Goal: Connect with others: Connect with others

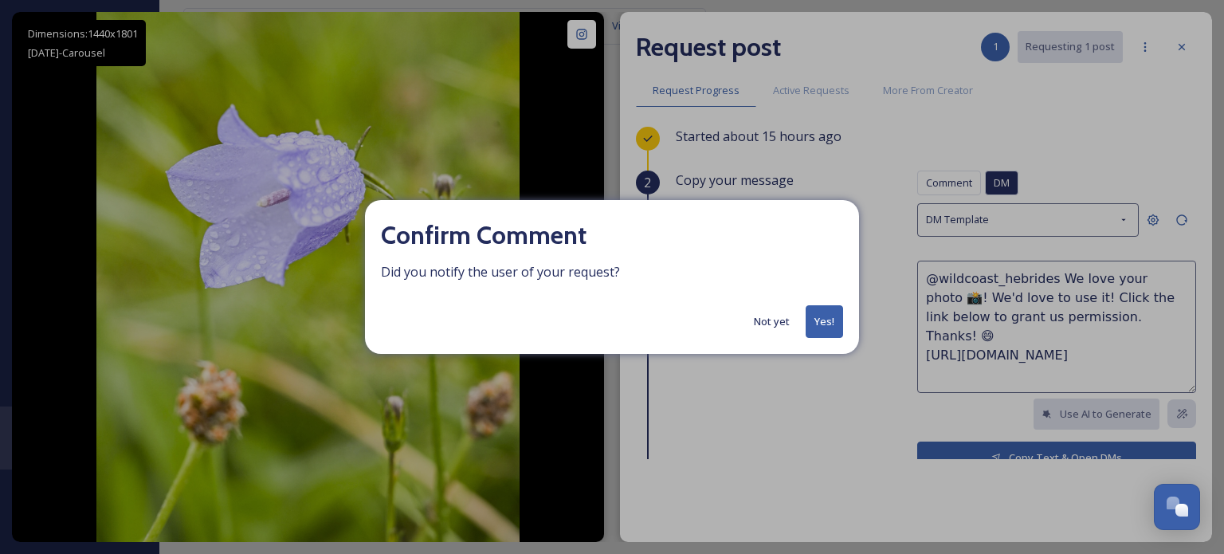
click at [767, 319] on button "Not yet" at bounding box center [772, 321] width 52 height 31
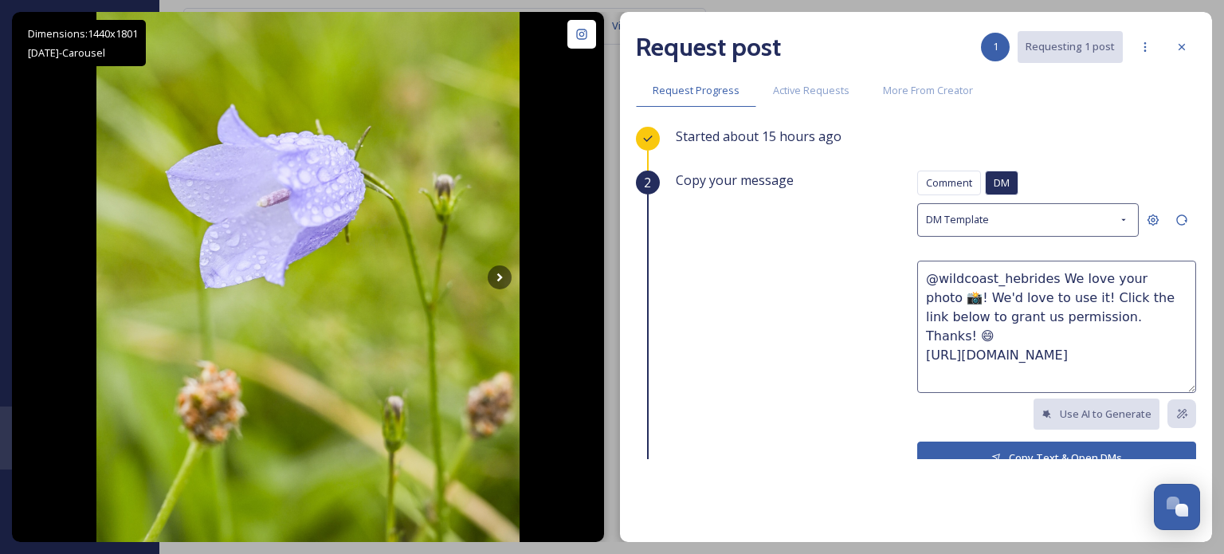
click at [1027, 447] on button "Copy Text & Open DMs" at bounding box center [1056, 457] width 279 height 33
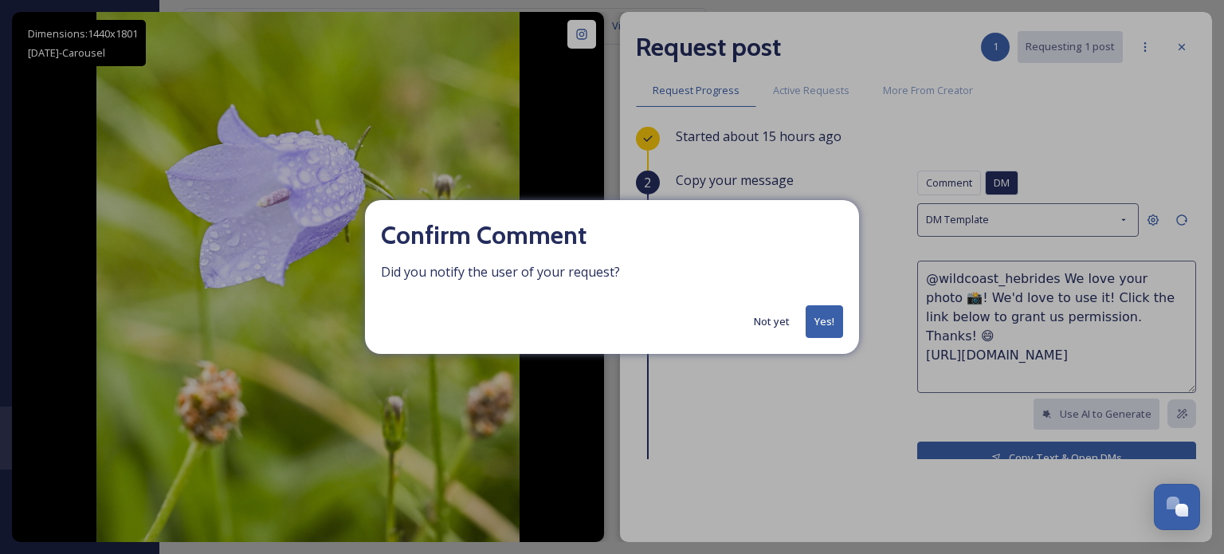
click at [817, 324] on button "Yes!" at bounding box center [823, 321] width 37 height 33
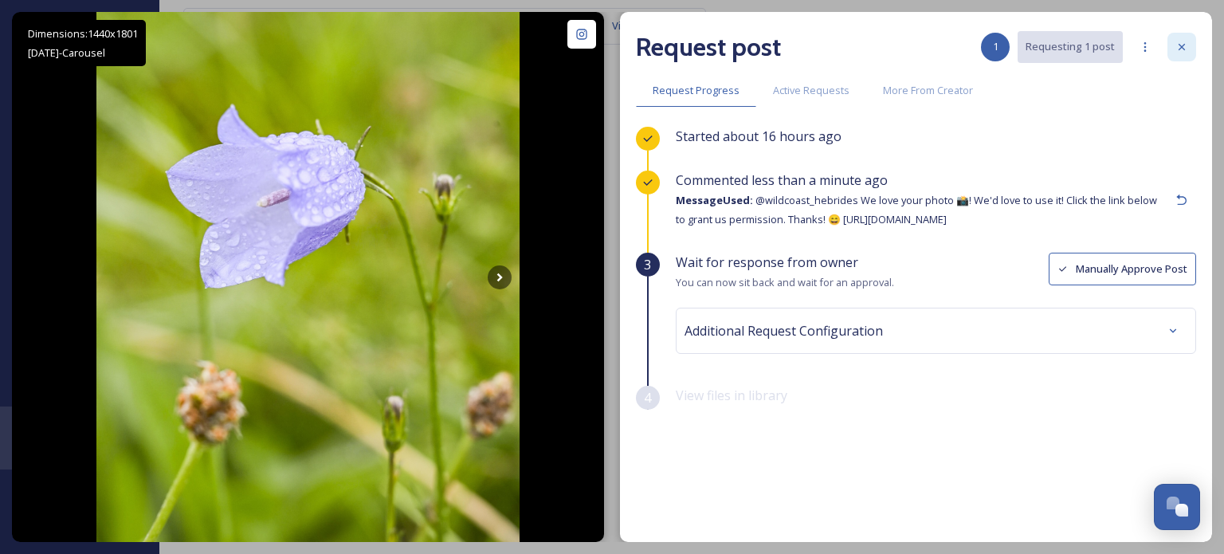
click at [1181, 44] on icon at bounding box center [1181, 47] width 13 height 13
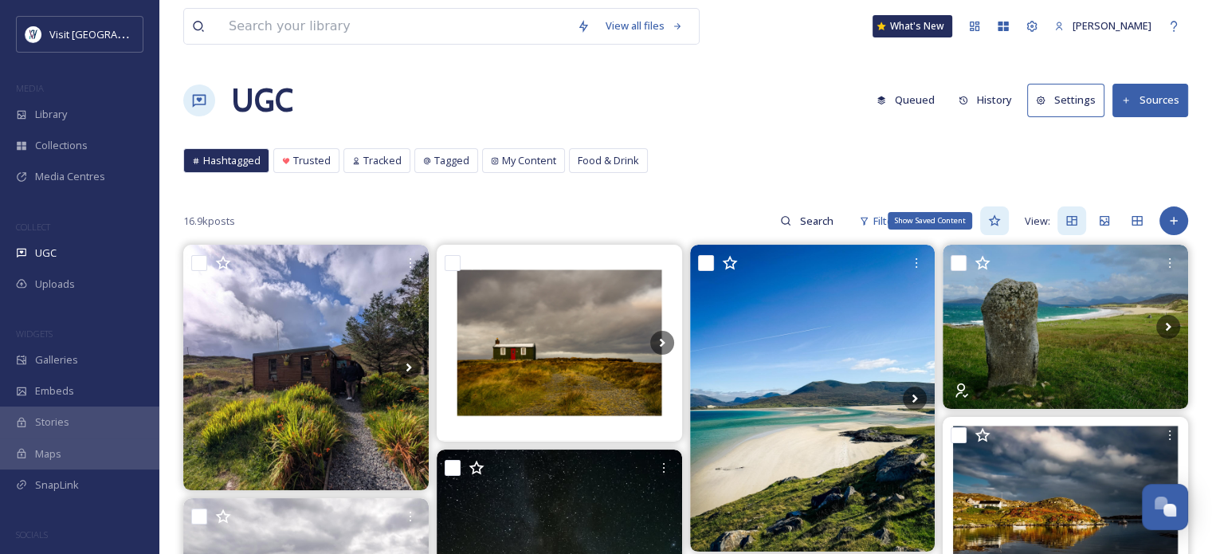
click at [994, 218] on icon at bounding box center [994, 220] width 13 height 13
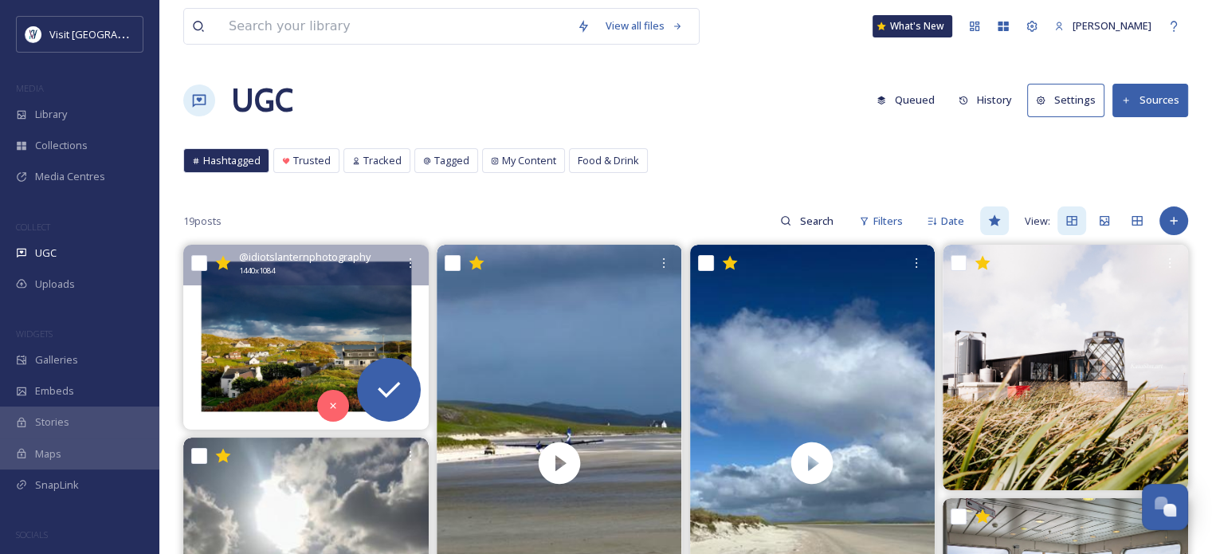
click at [290, 343] on img at bounding box center [305, 337] width 245 height 185
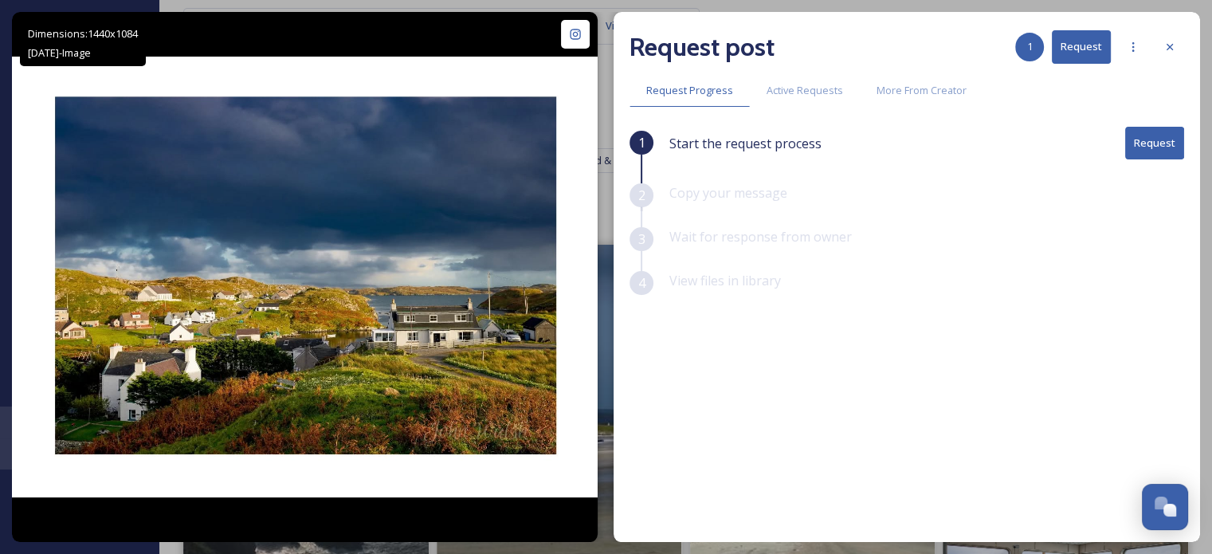
click at [1154, 144] on button "Request" at bounding box center [1154, 143] width 59 height 33
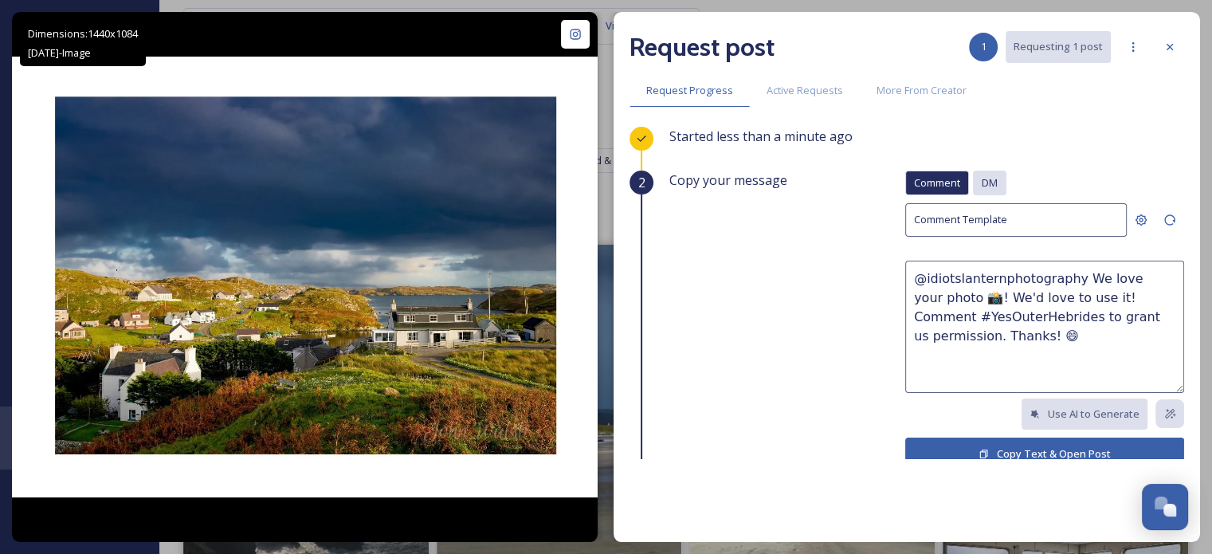
click at [981, 180] on span "DM" at bounding box center [989, 182] width 16 height 15
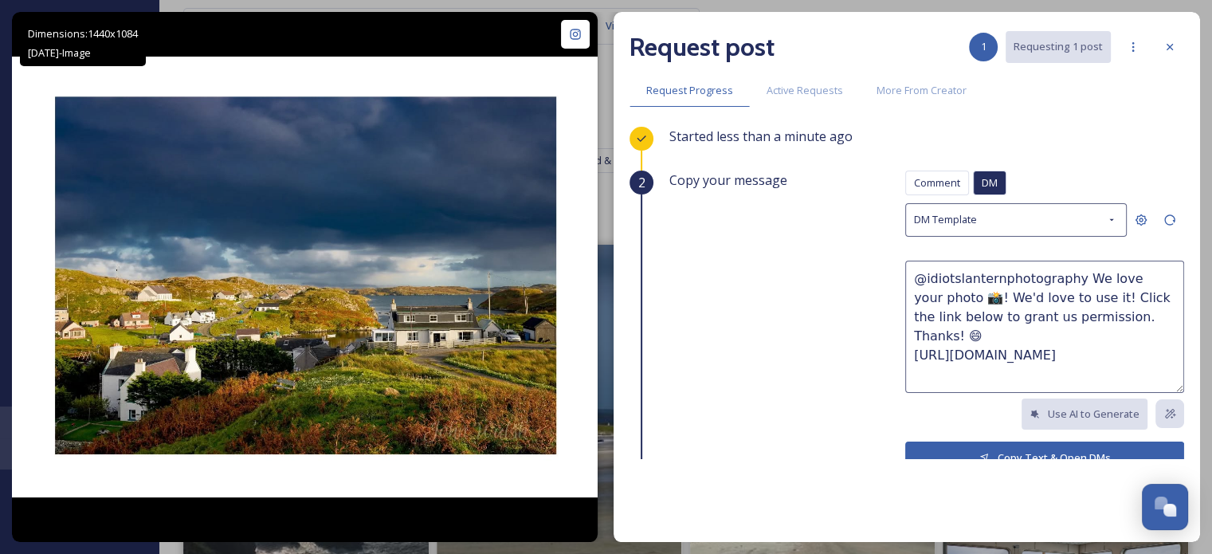
click at [999, 449] on button "Copy Text & Open DMs" at bounding box center [1044, 457] width 279 height 33
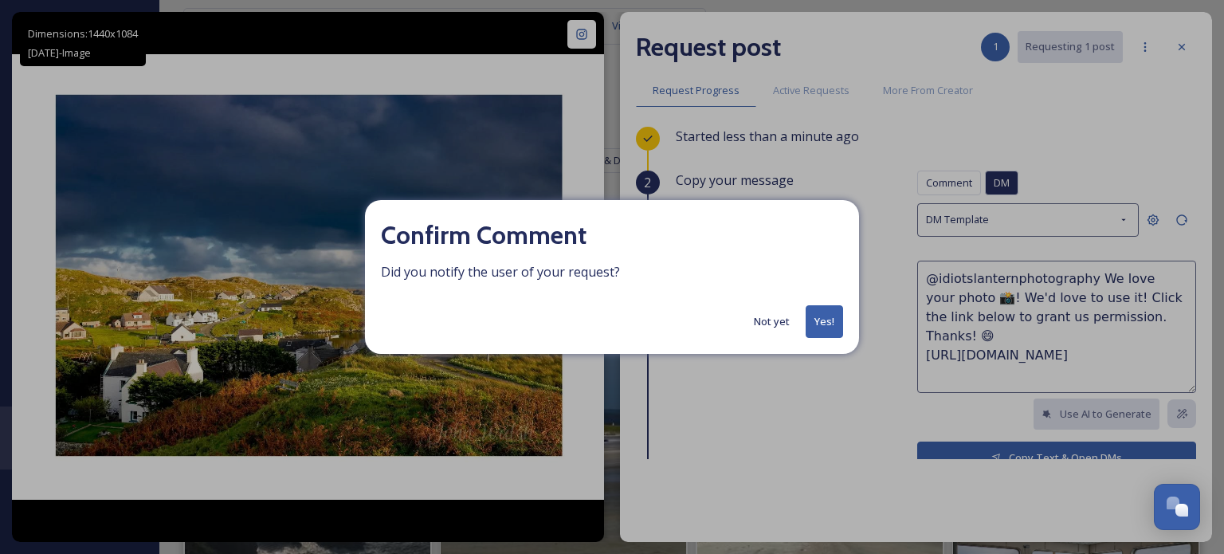
click at [824, 330] on button "Yes!" at bounding box center [823, 321] width 37 height 33
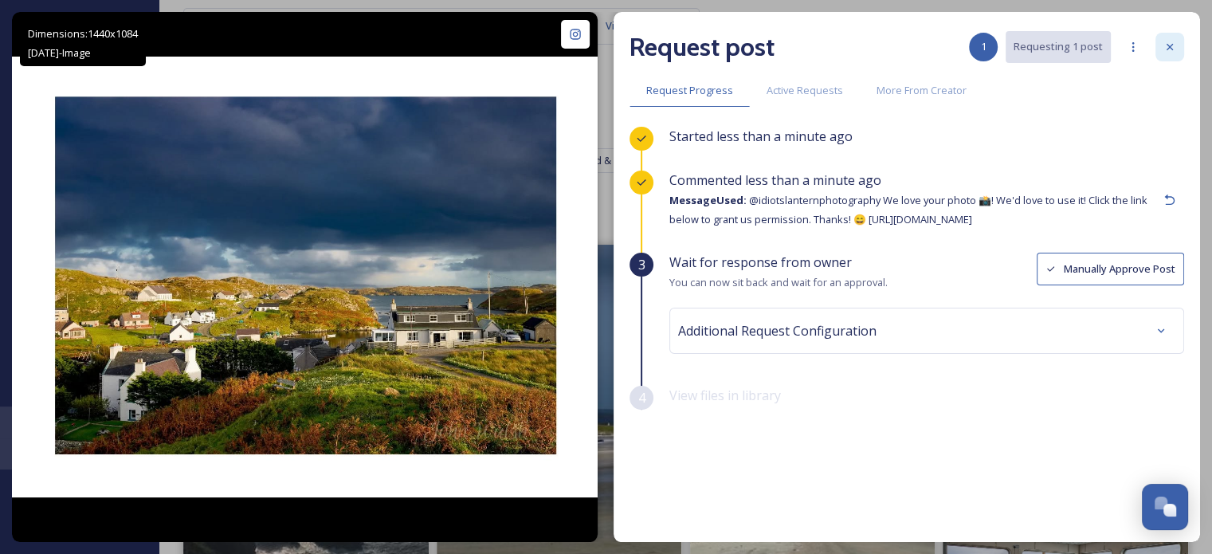
click at [1169, 44] on icon at bounding box center [1169, 47] width 13 height 13
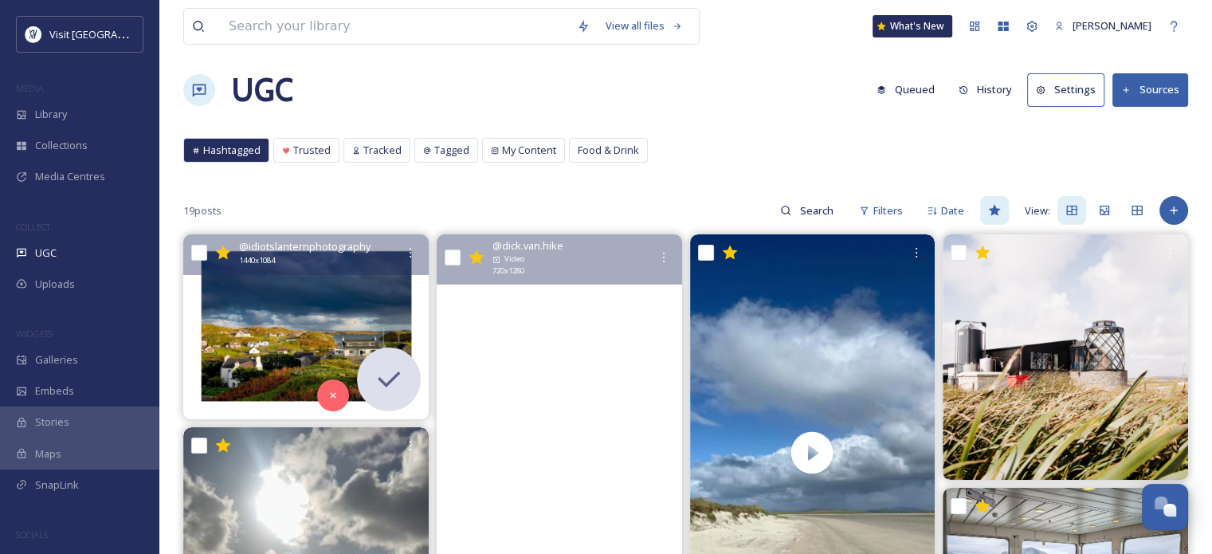
scroll to position [80, 0]
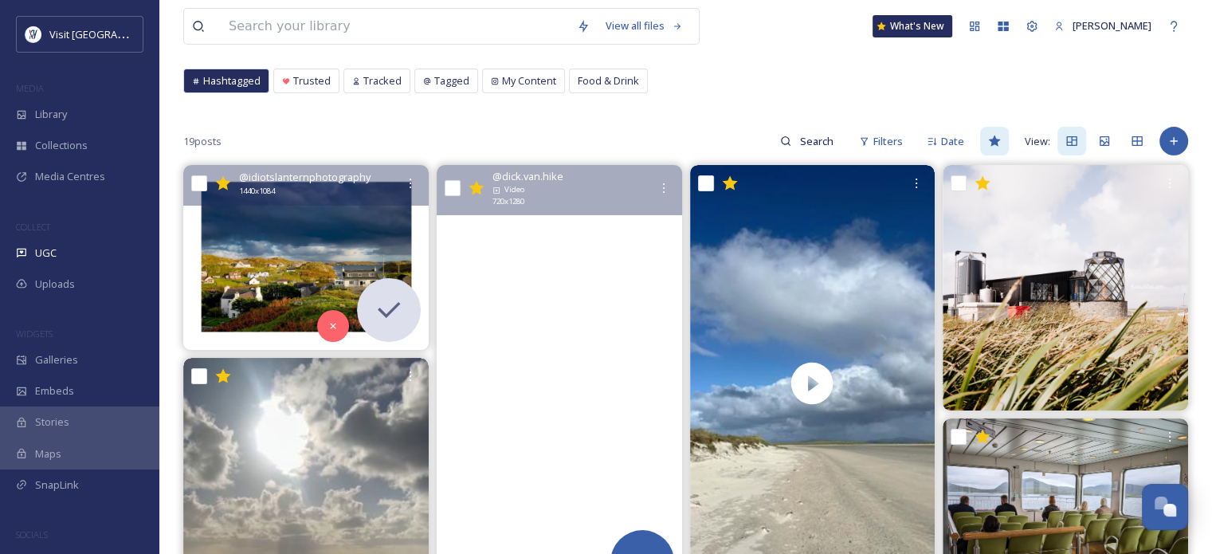
click at [572, 308] on video "The best airport in the world 😍🏴󠁧󠁢󠁳󠁣󠁴󠁿\a\a📍 Barra Airport, Outer Hebrides Scotl…" at bounding box center [559, 383] width 245 height 437
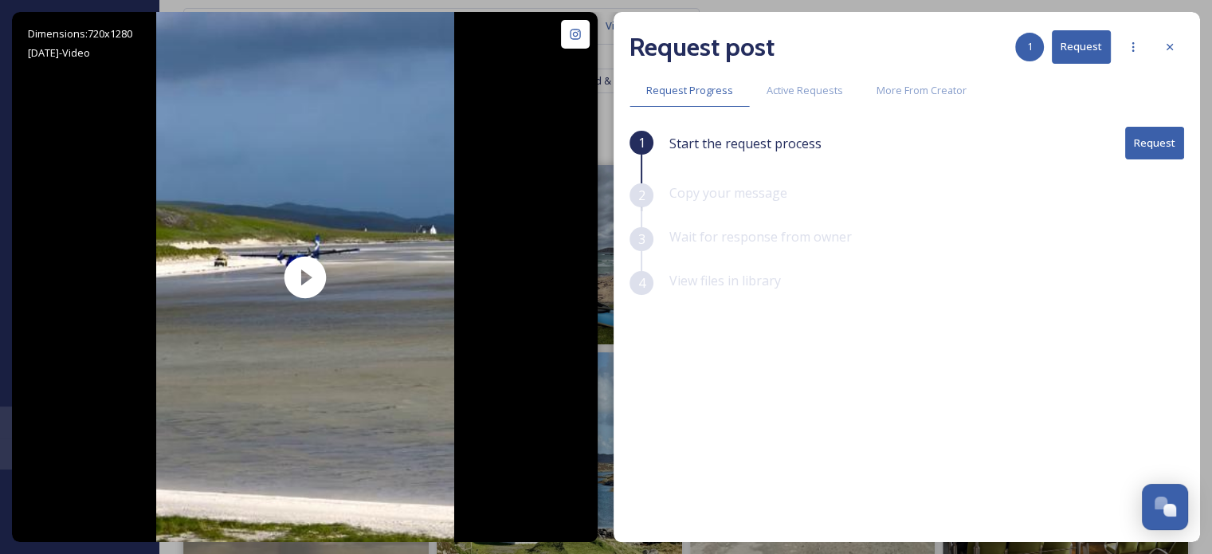
click at [1153, 140] on button "Request" at bounding box center [1154, 143] width 59 height 33
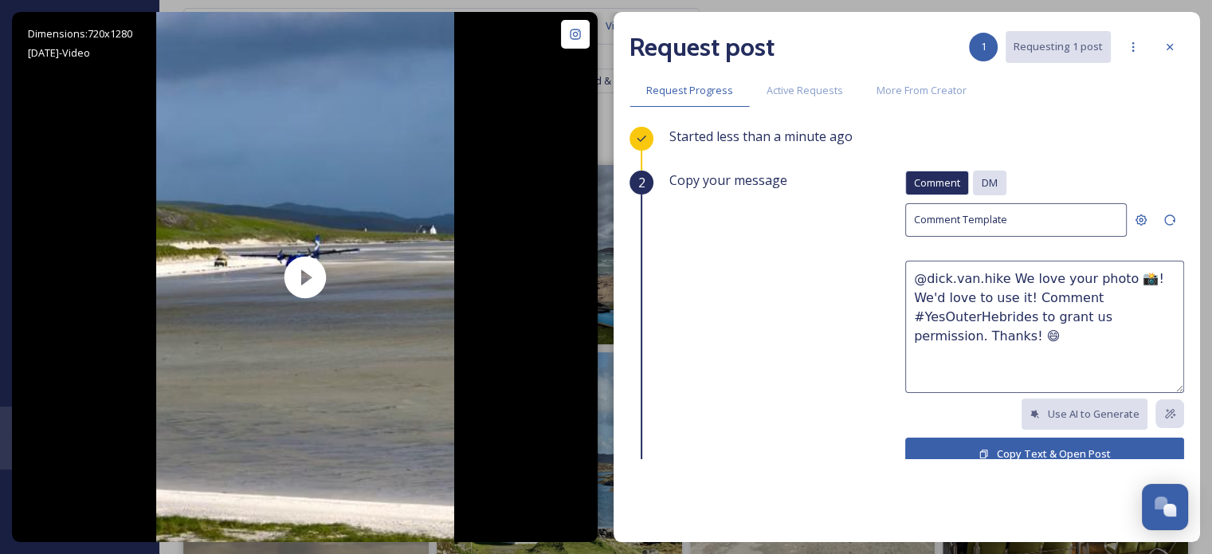
click at [981, 186] on span "DM" at bounding box center [989, 182] width 16 height 15
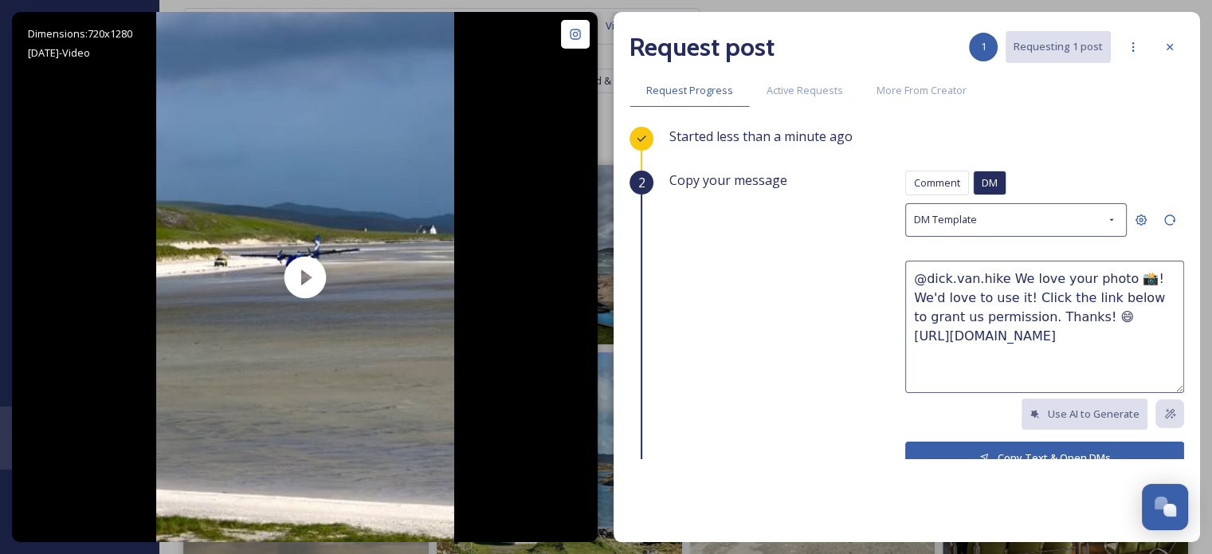
click at [1004, 449] on button "Copy Text & Open DMs" at bounding box center [1044, 457] width 279 height 33
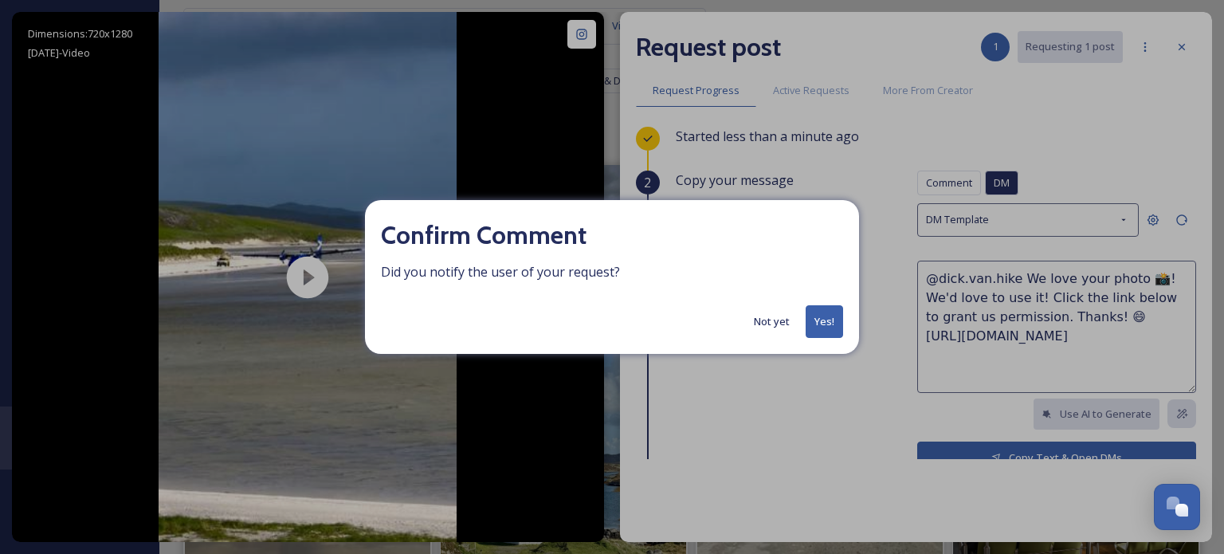
click at [822, 315] on button "Yes!" at bounding box center [823, 321] width 37 height 33
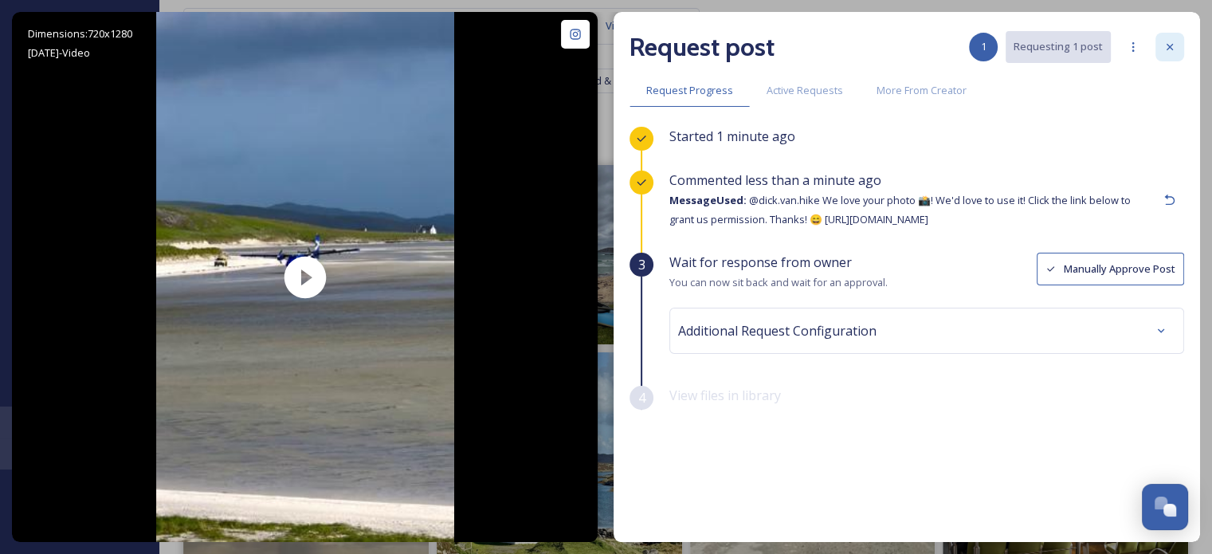
click at [1166, 42] on icon at bounding box center [1169, 47] width 13 height 13
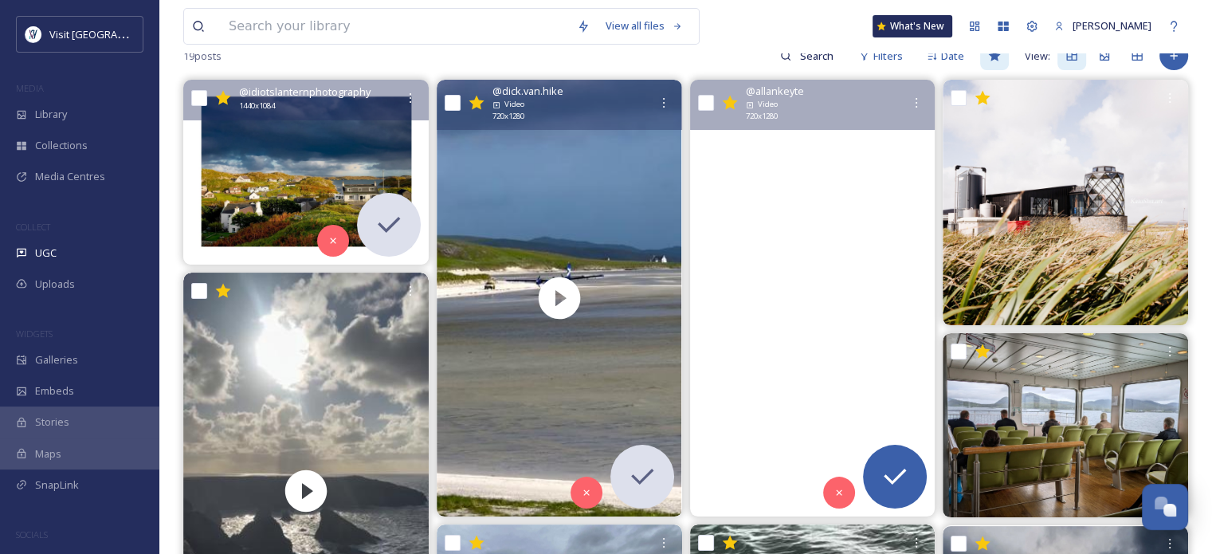
scroll to position [239, 0]
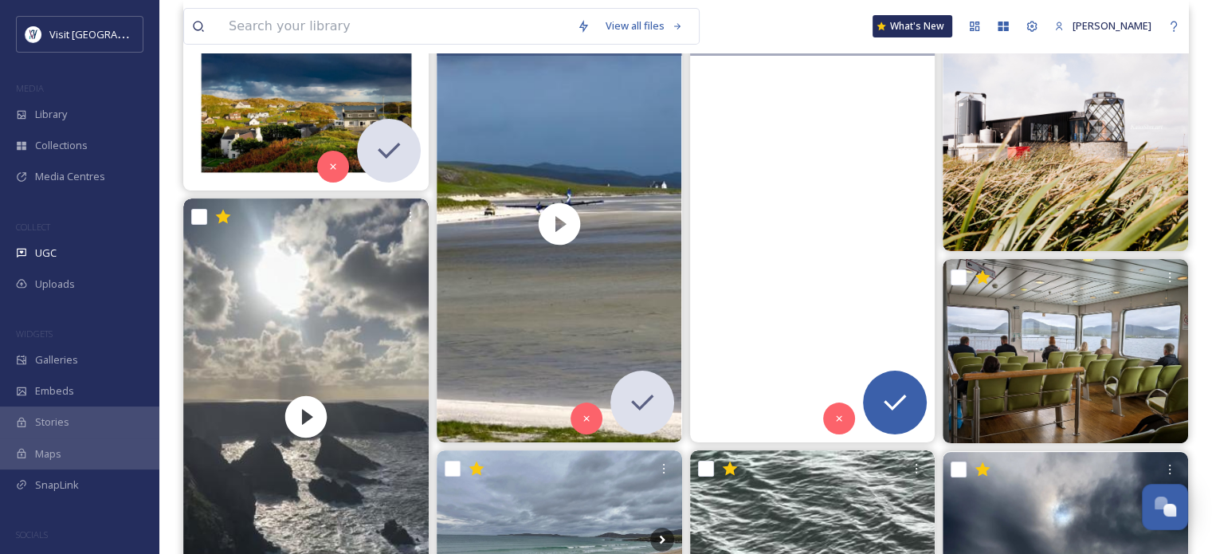
click at [848, 260] on video "A northerly wind yesterday saw a more autumnal feel to the weather.\a#autumnsol…" at bounding box center [811, 224] width 245 height 437
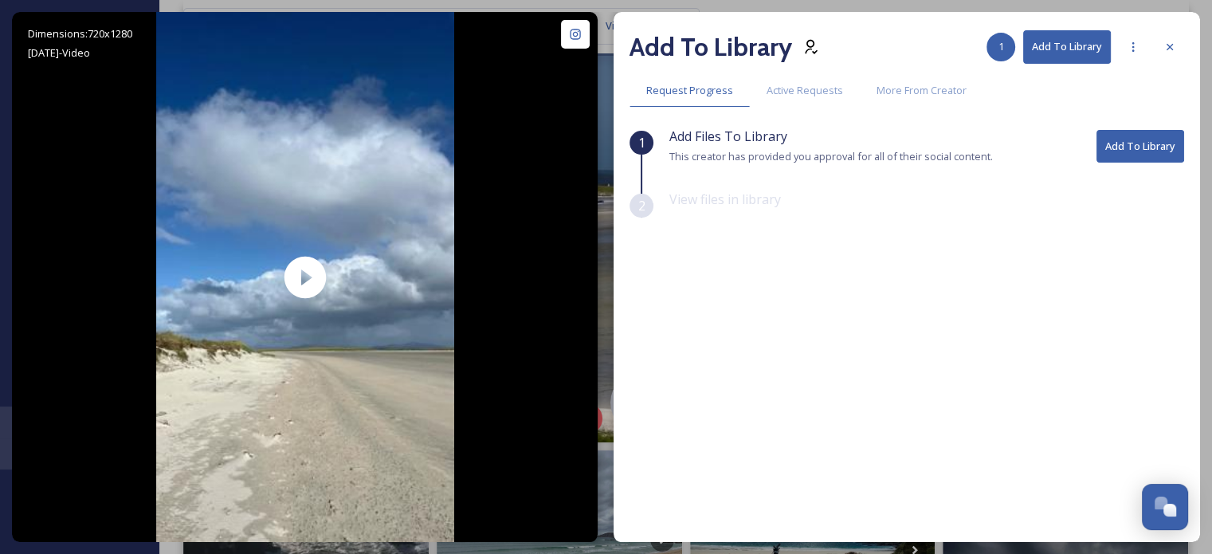
click at [1123, 151] on button "Add To Library" at bounding box center [1140, 146] width 88 height 33
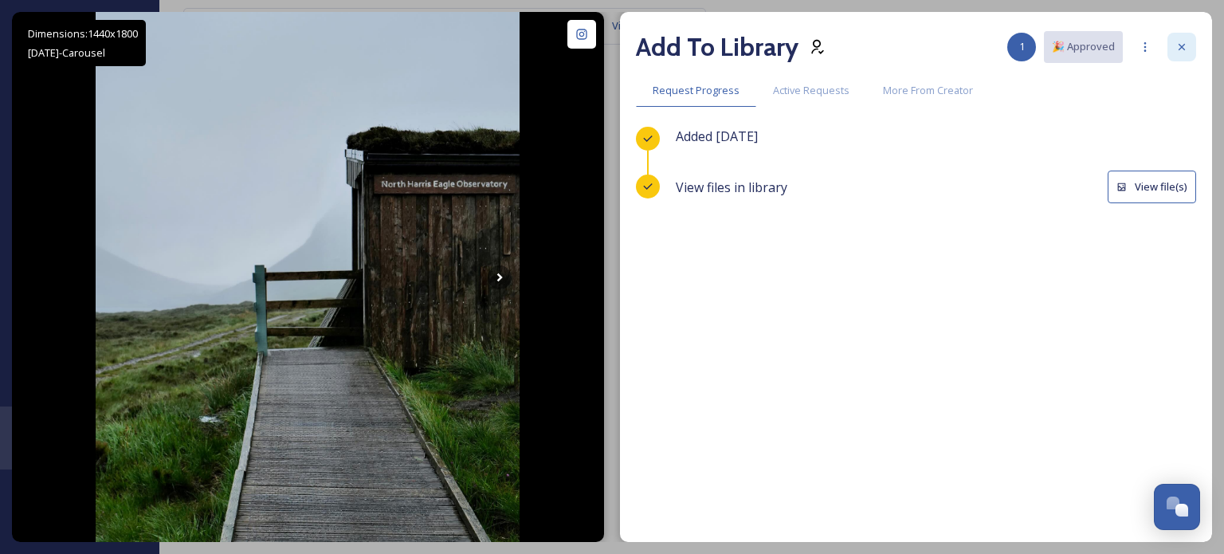
click at [1182, 49] on icon at bounding box center [1181, 47] width 13 height 13
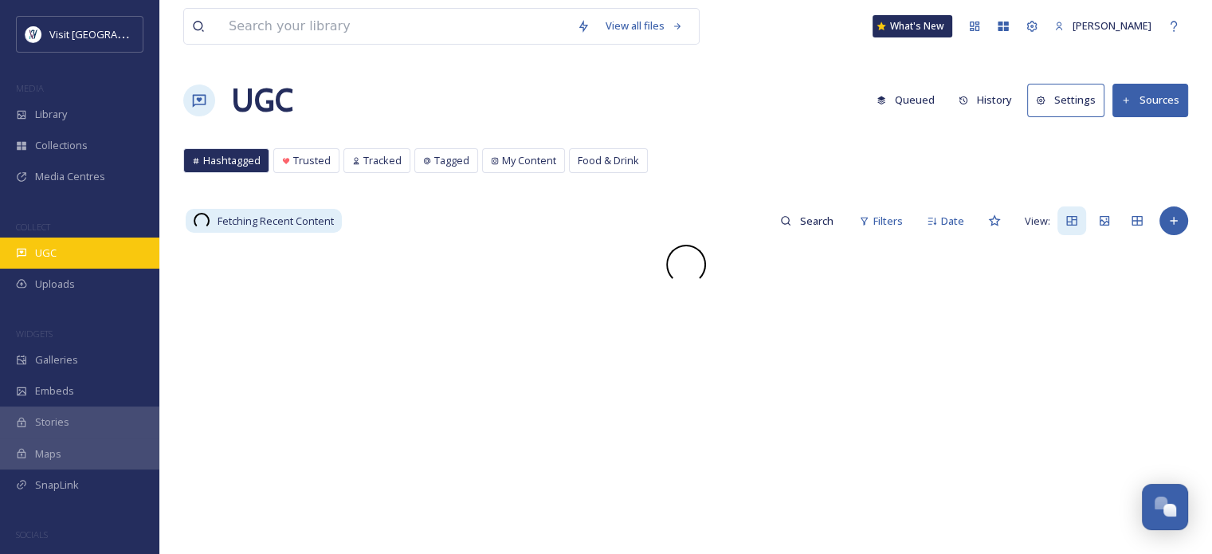
click at [76, 253] on div "UGC" at bounding box center [79, 252] width 159 height 31
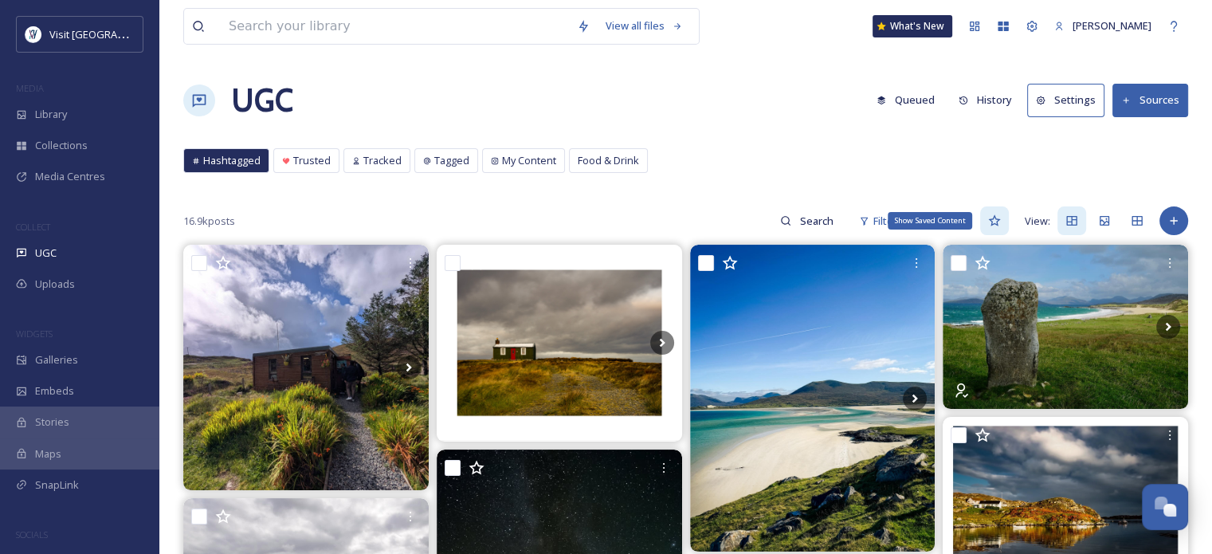
click at [995, 220] on icon at bounding box center [994, 220] width 13 height 13
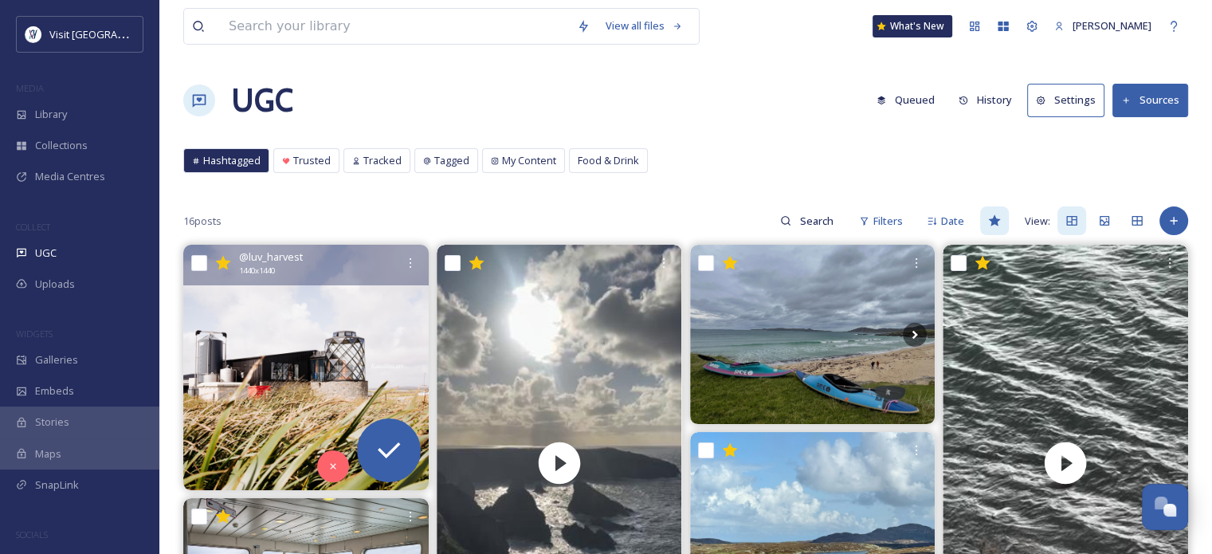
click at [260, 372] on img at bounding box center [305, 367] width 245 height 245
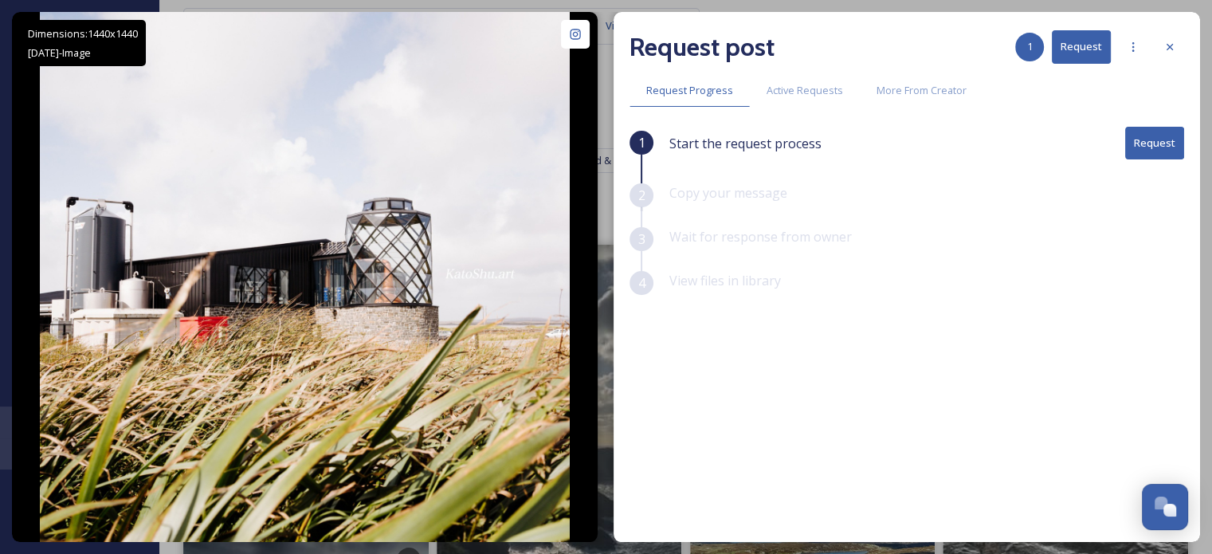
click at [1166, 146] on button "Request" at bounding box center [1154, 143] width 59 height 33
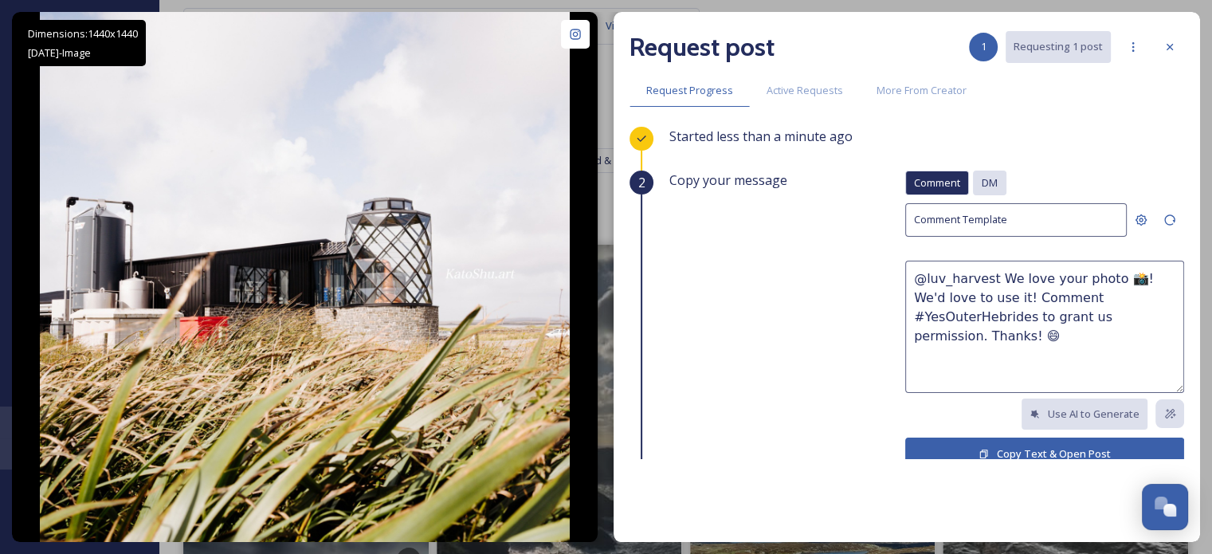
click at [981, 178] on span "DM" at bounding box center [989, 182] width 16 height 15
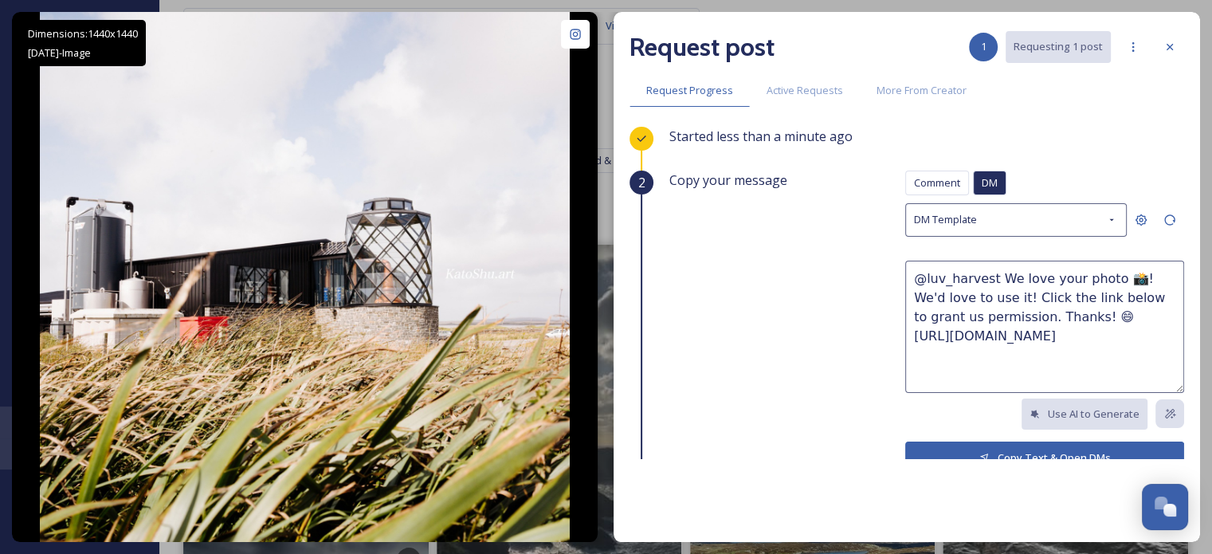
click at [1016, 455] on button "Copy Text & Open DMs" at bounding box center [1044, 457] width 279 height 33
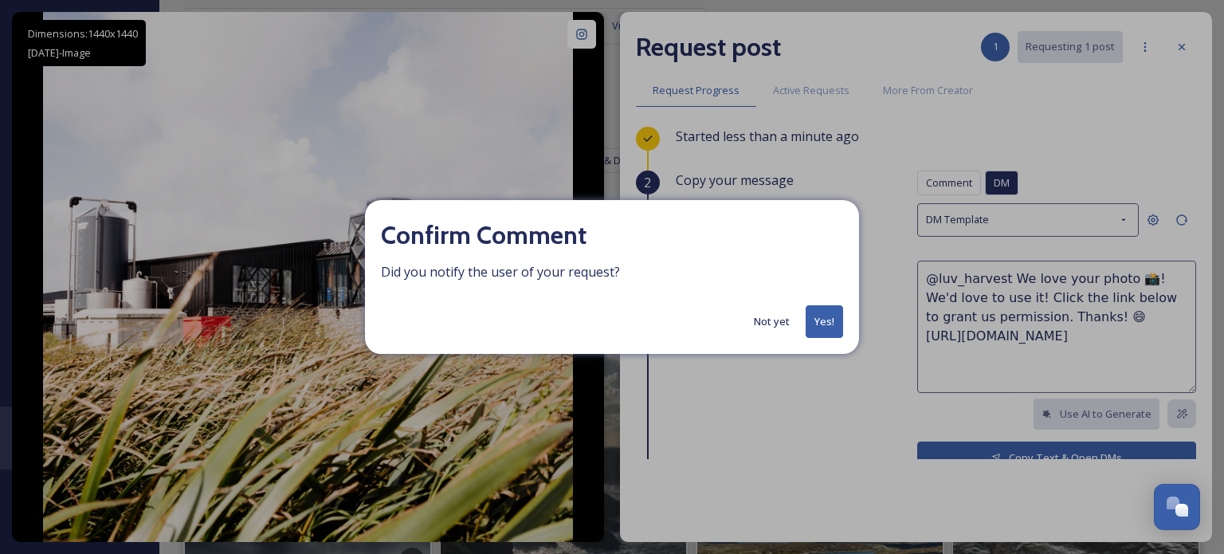
click at [824, 321] on button "Yes!" at bounding box center [823, 321] width 37 height 33
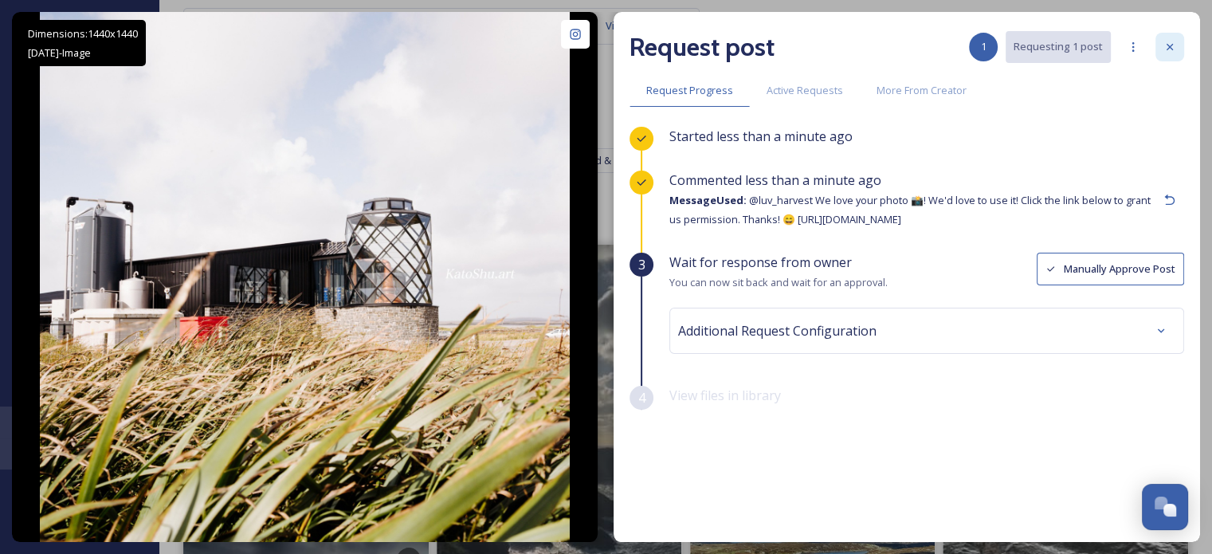
click at [1172, 44] on icon at bounding box center [1169, 47] width 6 height 6
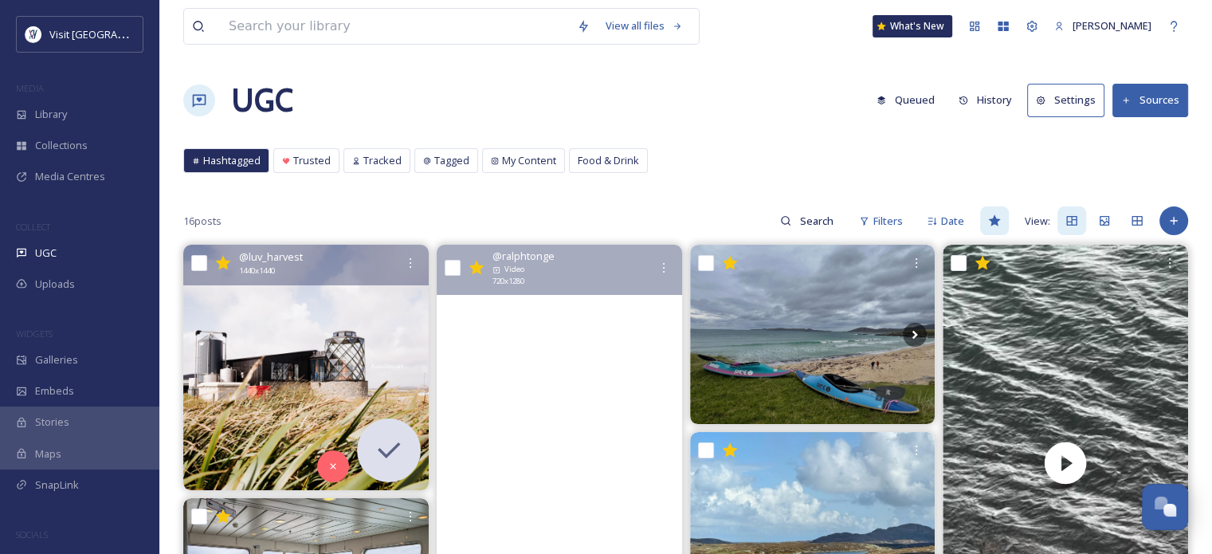
click at [619, 370] on video "Mangersta Magic #mangersta #uigisleoflewis #outerhebrides #isleoflewis #scotlan…" at bounding box center [559, 463] width 245 height 437
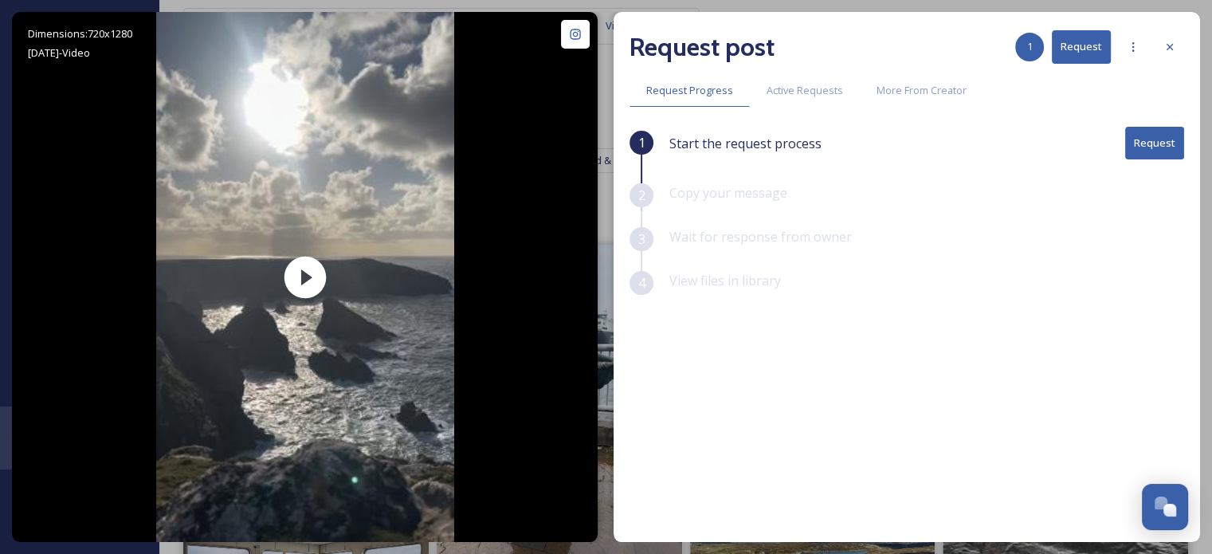
click at [1156, 147] on button "Request" at bounding box center [1154, 143] width 59 height 33
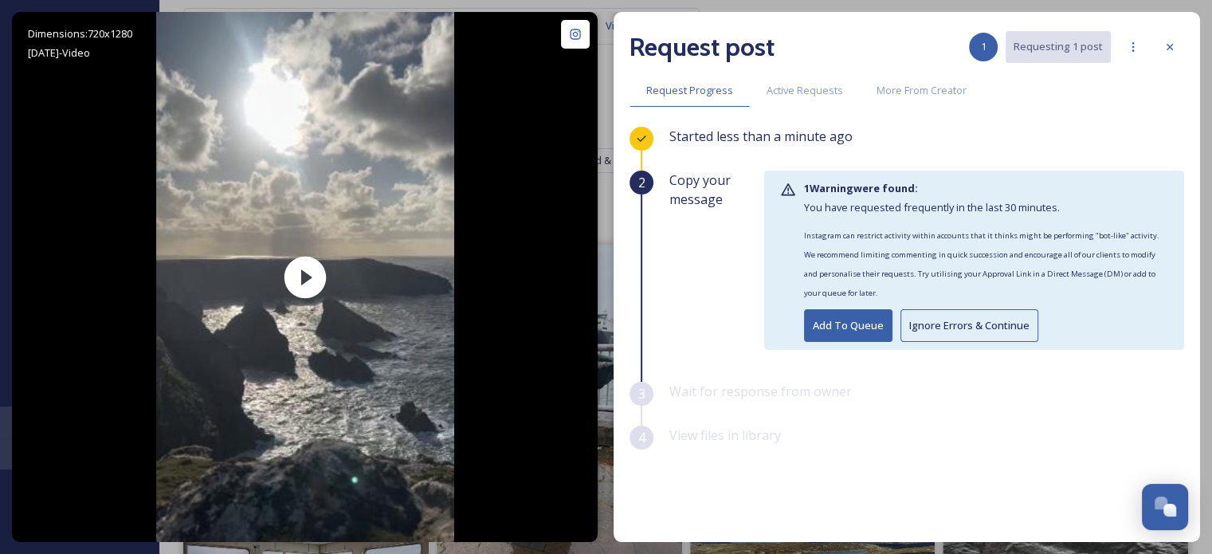
click at [958, 323] on button "Ignore Errors & Continue" at bounding box center [969, 325] width 138 height 33
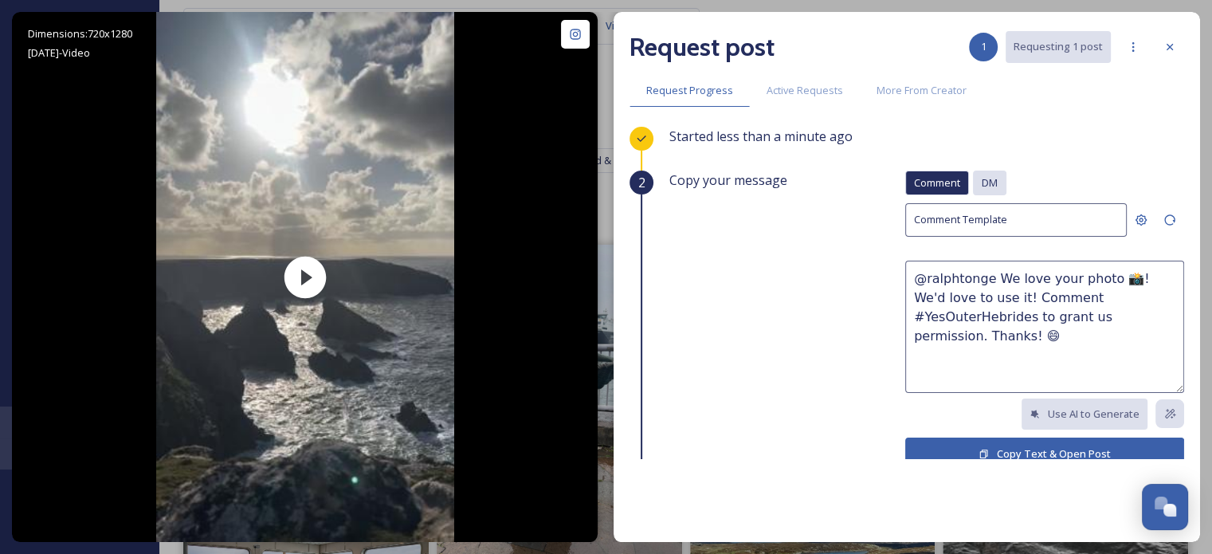
click at [981, 182] on span "DM" at bounding box center [989, 182] width 16 height 15
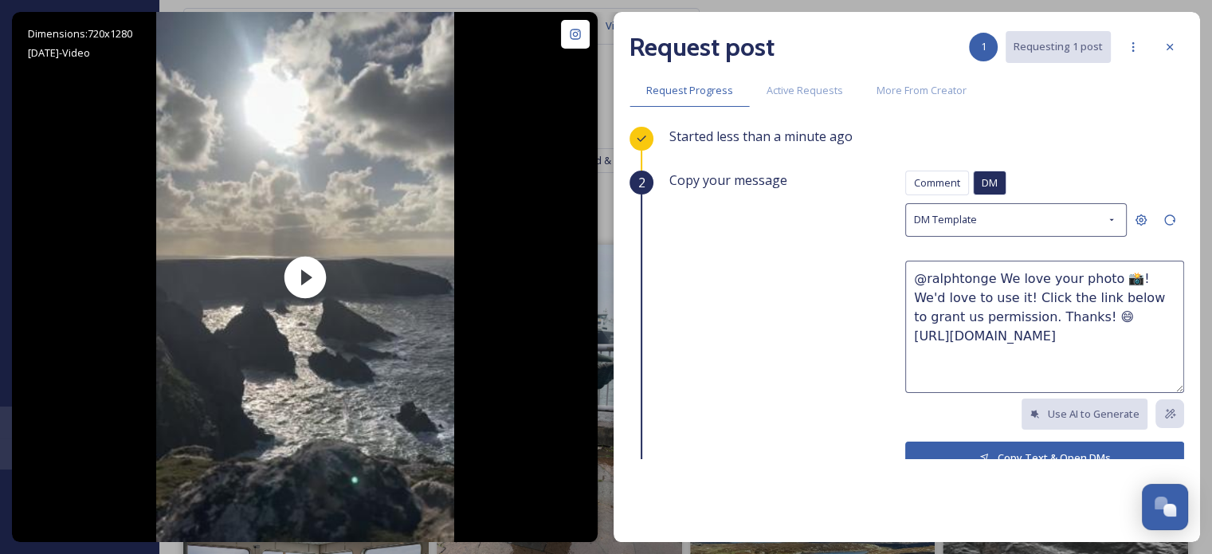
click at [983, 449] on button "Copy Text & Open DMs" at bounding box center [1044, 457] width 279 height 33
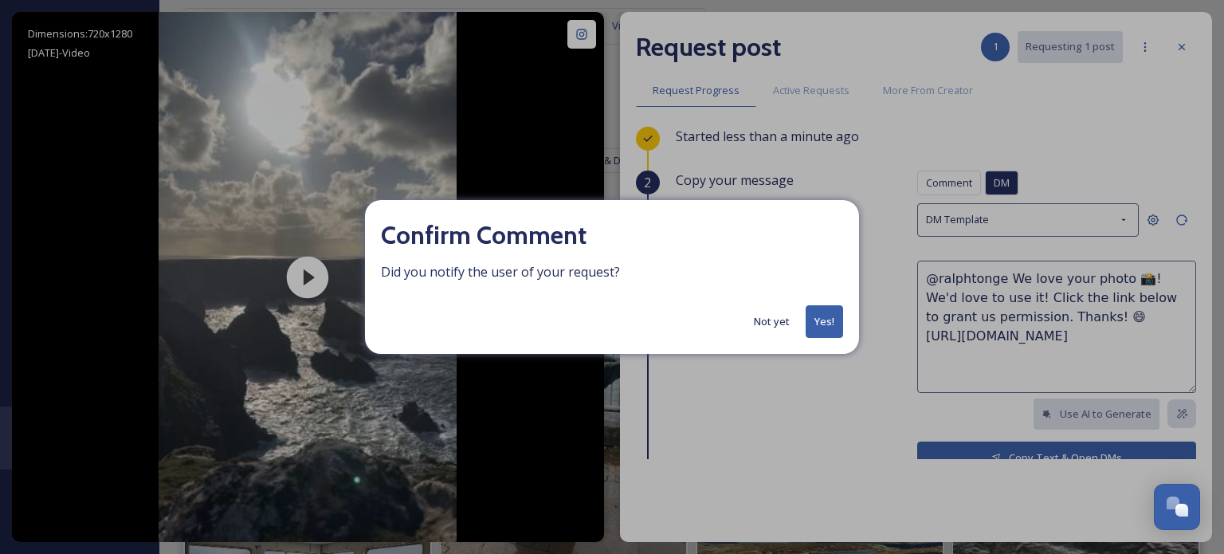
click at [833, 326] on button "Yes!" at bounding box center [823, 321] width 37 height 33
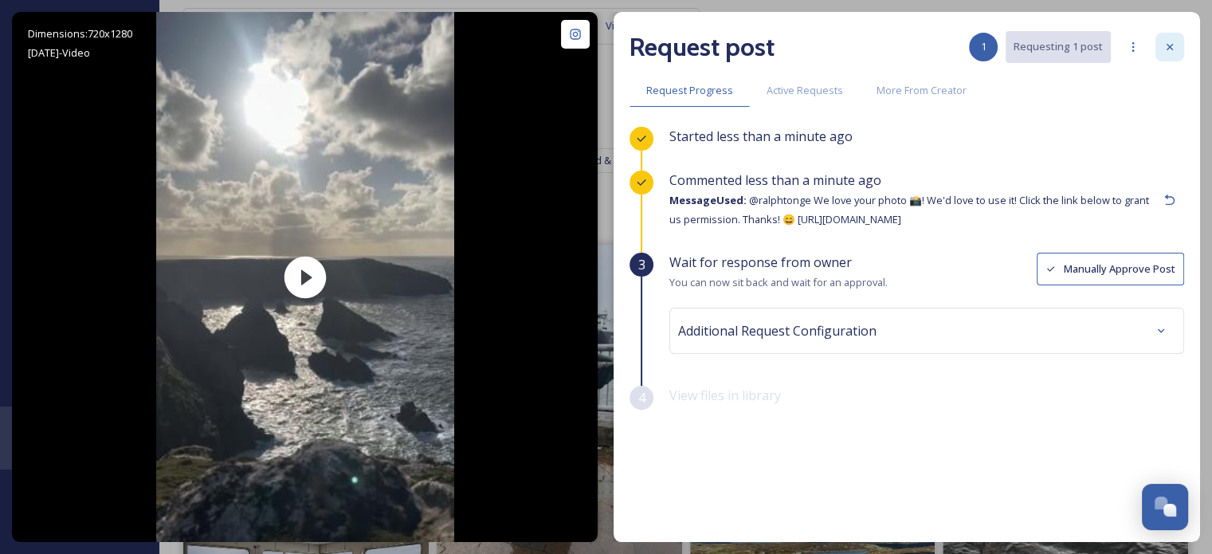
click at [1169, 41] on icon at bounding box center [1169, 47] width 13 height 13
